Goal: Transaction & Acquisition: Purchase product/service

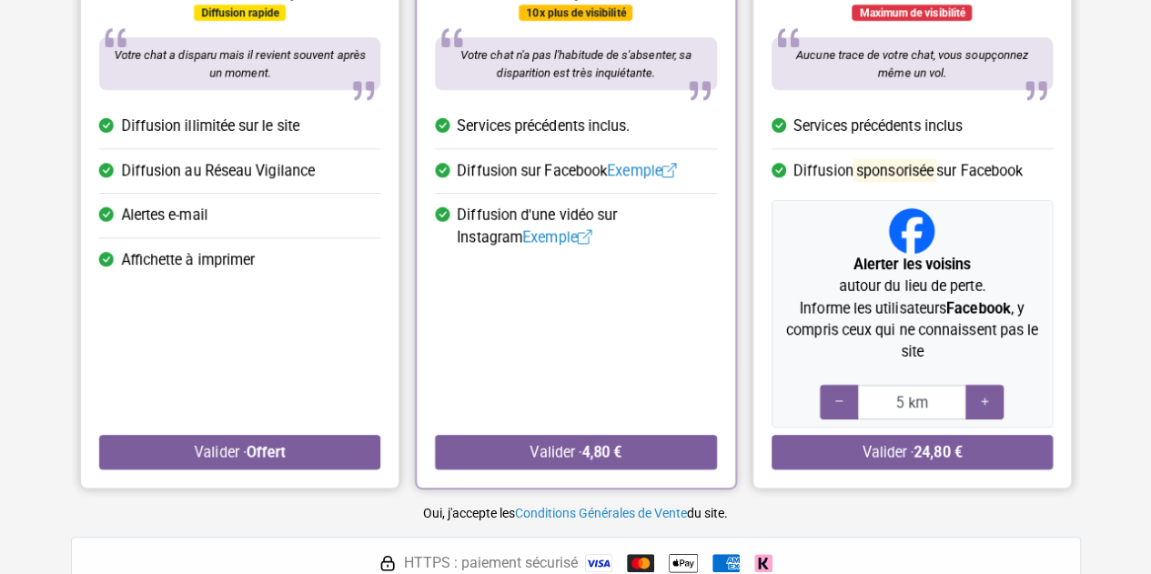
scroll to position [364, 0]
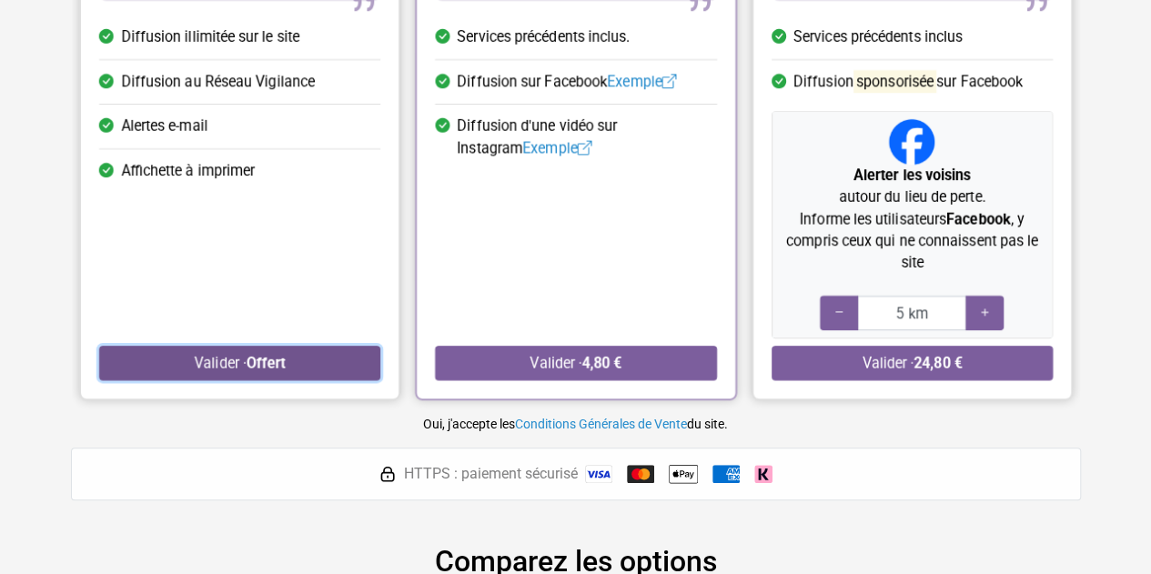
click at [291, 355] on button "Valider · Offert" at bounding box center [239, 363] width 281 height 35
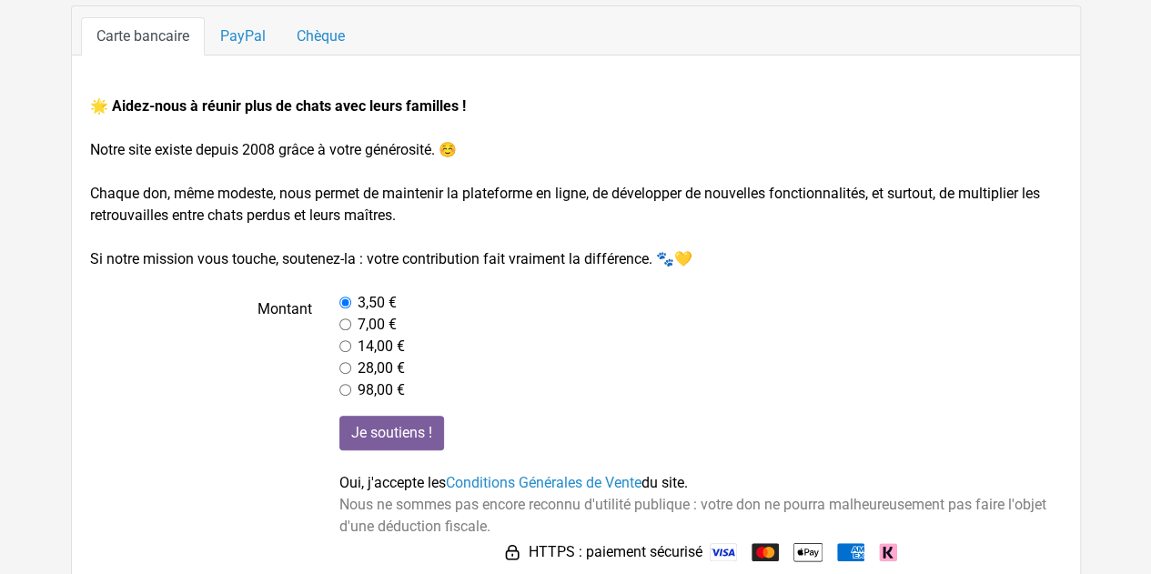
scroll to position [206, 0]
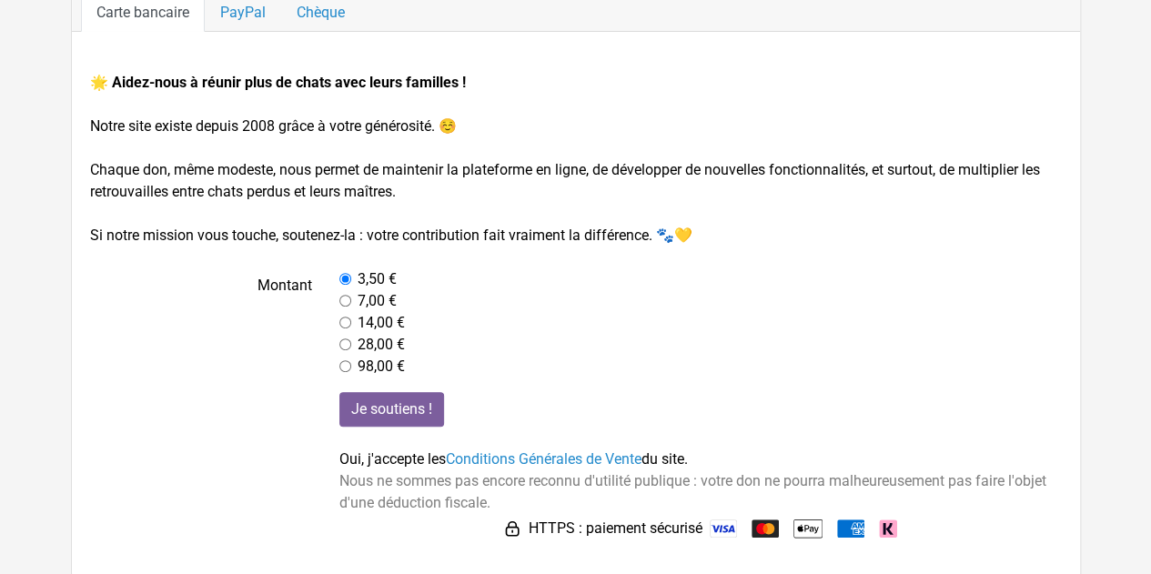
click at [395, 472] on span "Nous ne sommes pas encore reconnu d'utilité publique : votre don ne pourra malh…" at bounding box center [693, 491] width 707 height 39
click at [502, 511] on div "Je soutiens ! Oui, j'accepte les Conditions Générales de Vente du site. Nous ne…" at bounding box center [701, 467] width 750 height 151
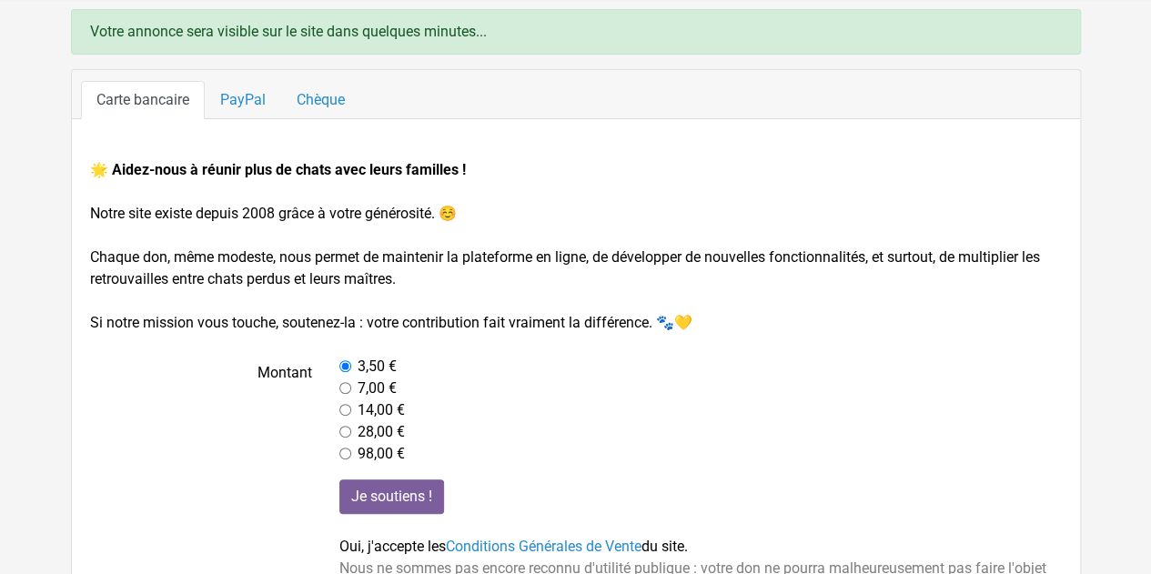
scroll to position [24, 0]
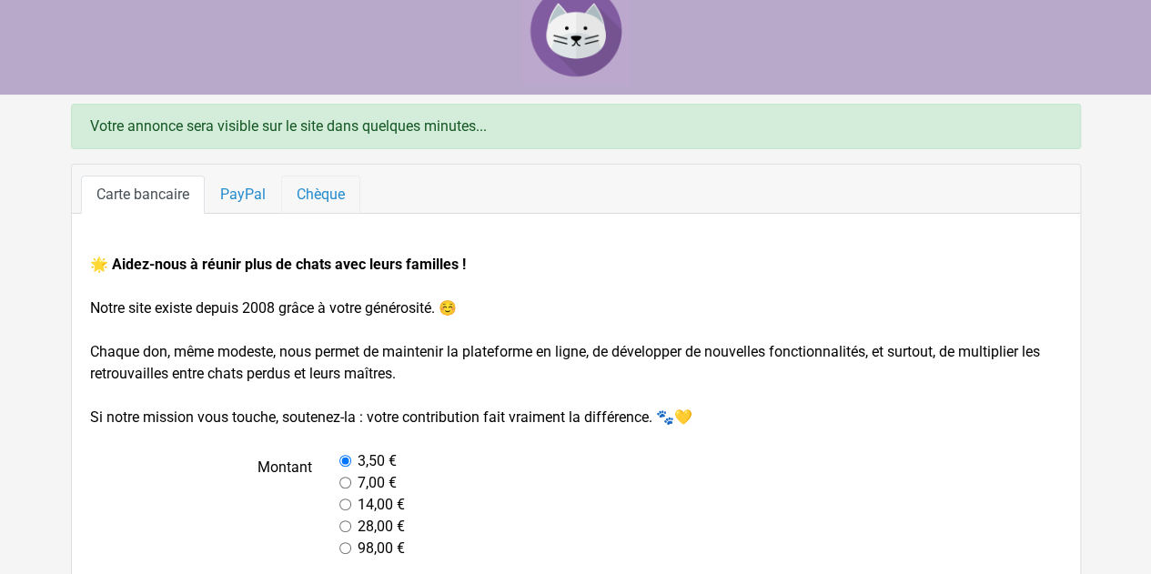
click at [333, 185] on link "Chèque" at bounding box center [320, 195] width 79 height 38
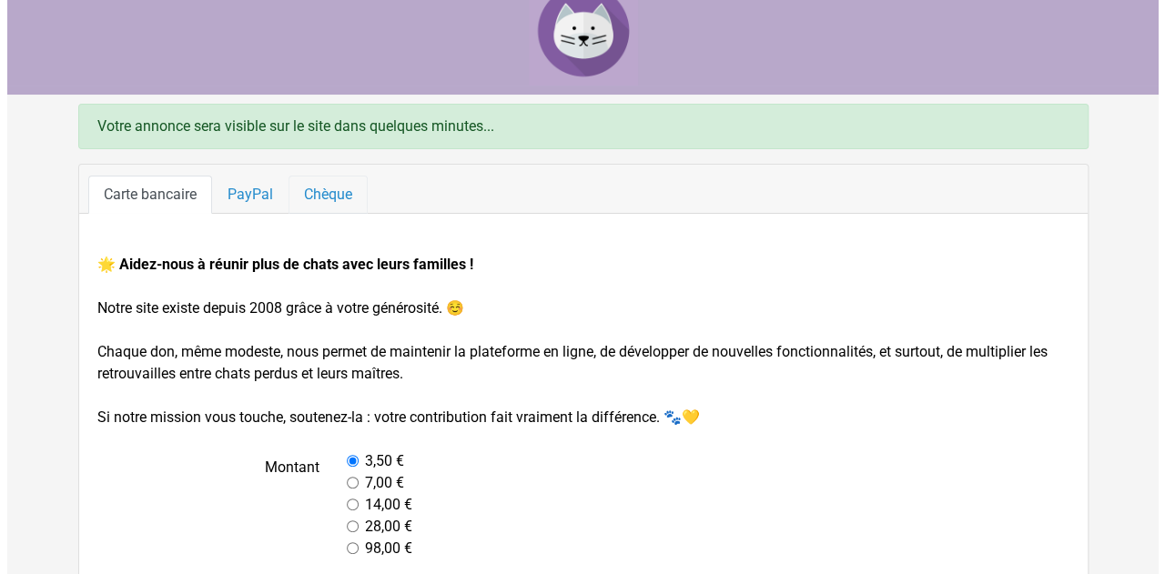
scroll to position [0, 0]
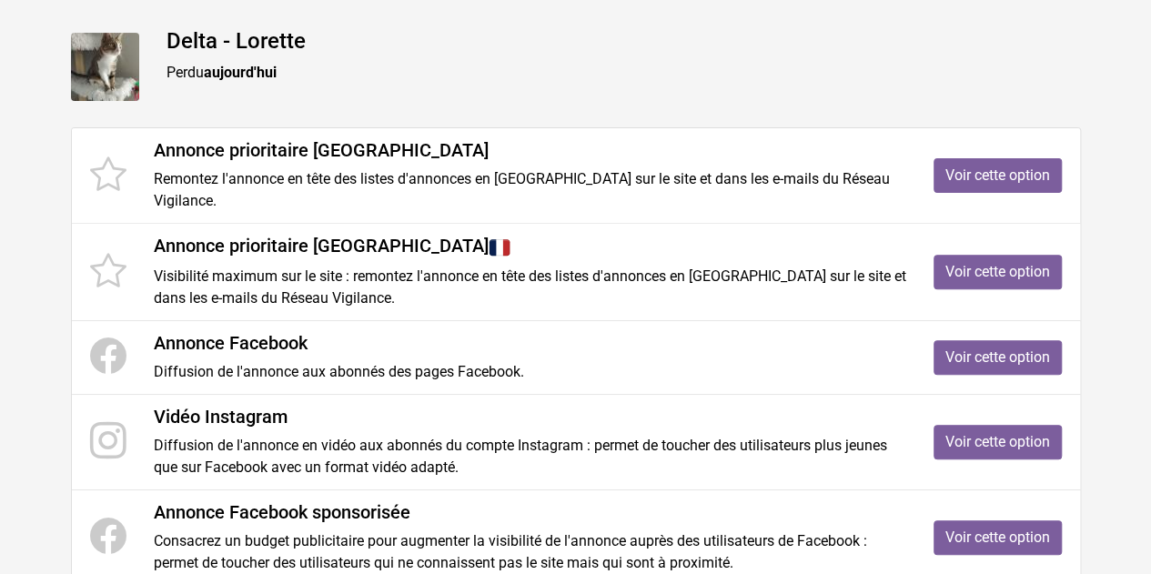
scroll to position [273, 0]
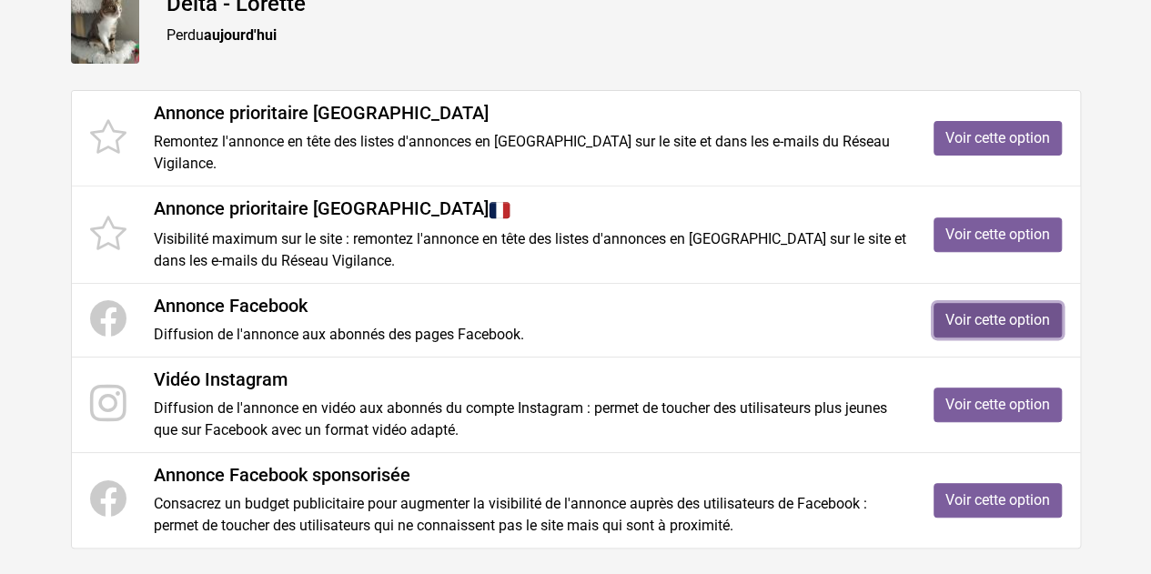
click at [1009, 329] on link "Voir cette option" at bounding box center [998, 320] width 128 height 35
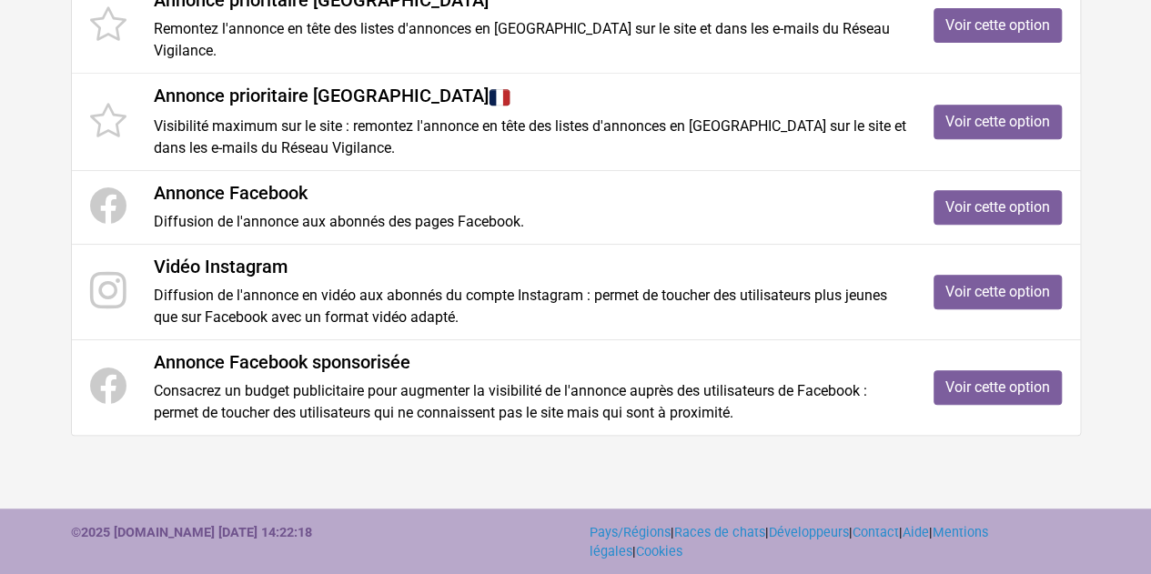
scroll to position [0, 0]
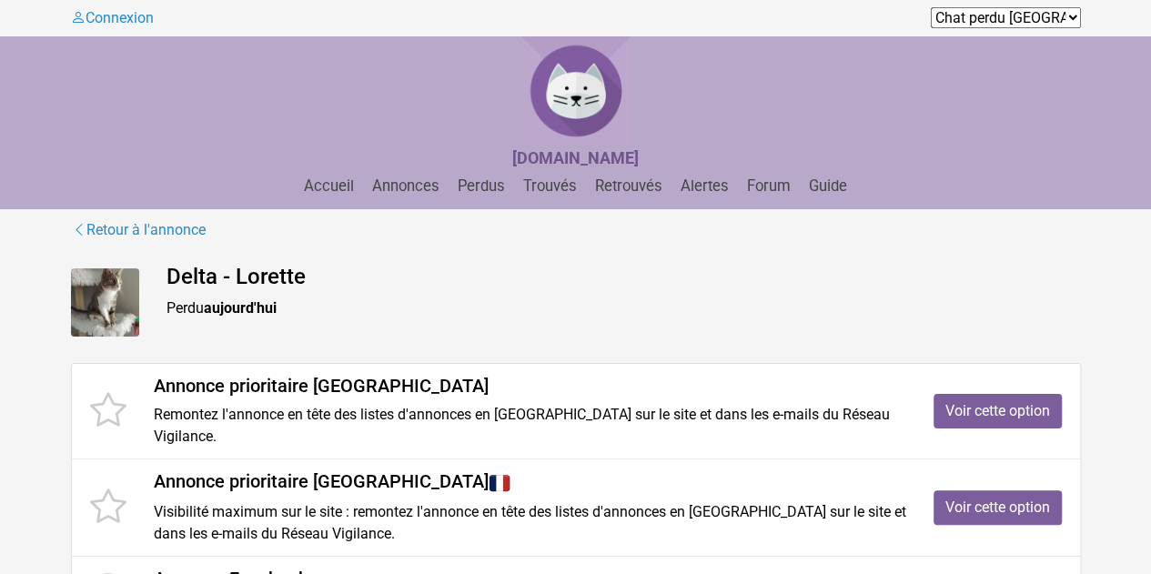
drag, startPoint x: 233, startPoint y: 327, endPoint x: 234, endPoint y: 318, distance: 9.1
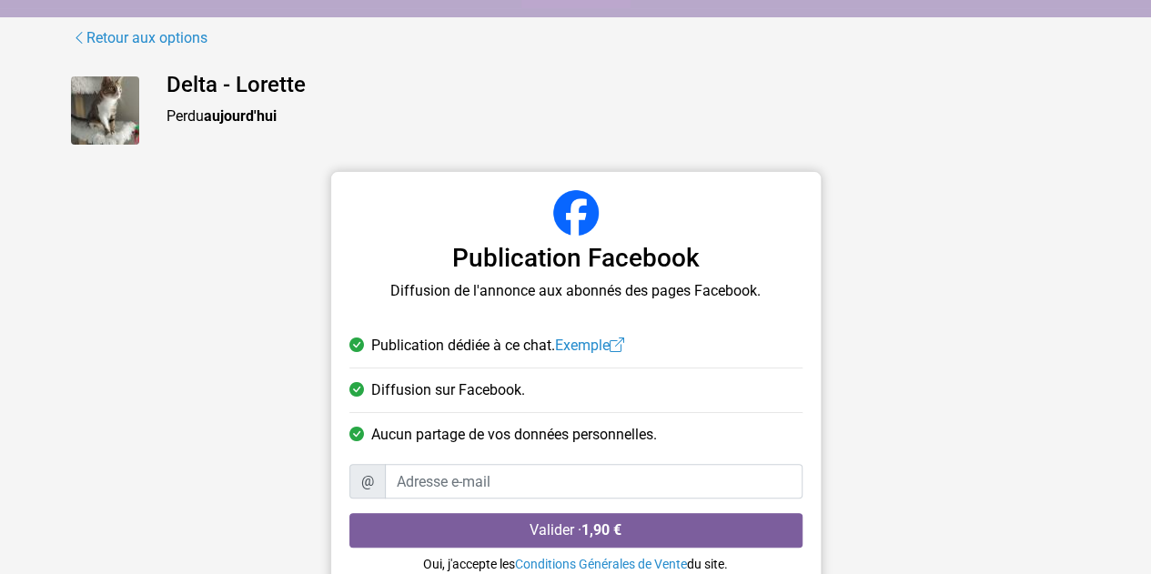
scroll to position [160, 0]
